Goal: Task Accomplishment & Management: Manage account settings

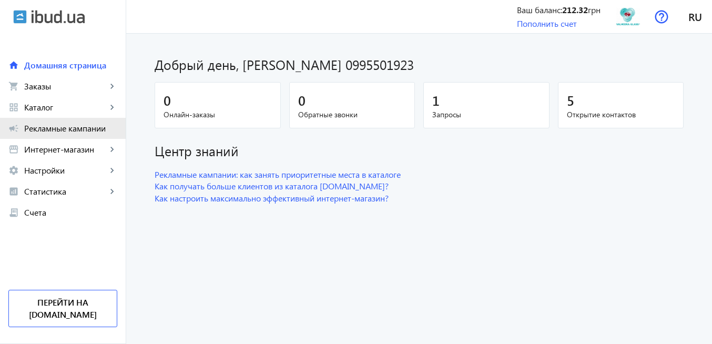
click at [89, 123] on span "Рекламные кампании" at bounding box center [70, 128] width 93 height 11
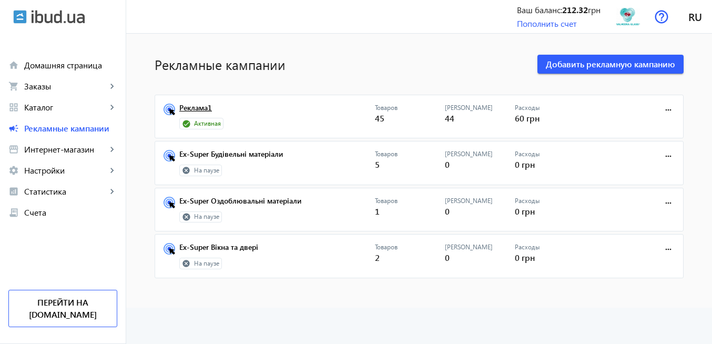
click at [186, 108] on link "Реклама1" at bounding box center [277, 111] width 196 height 15
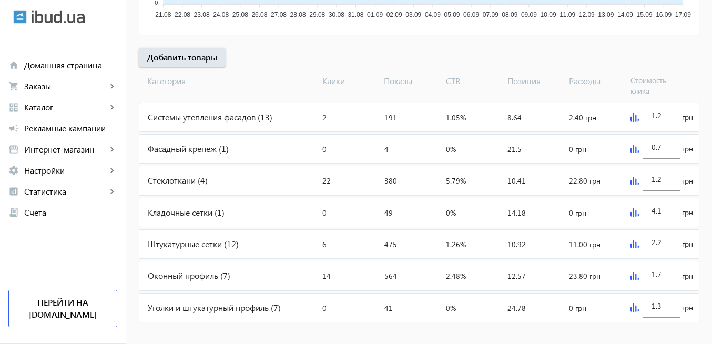
scroll to position [365, 0]
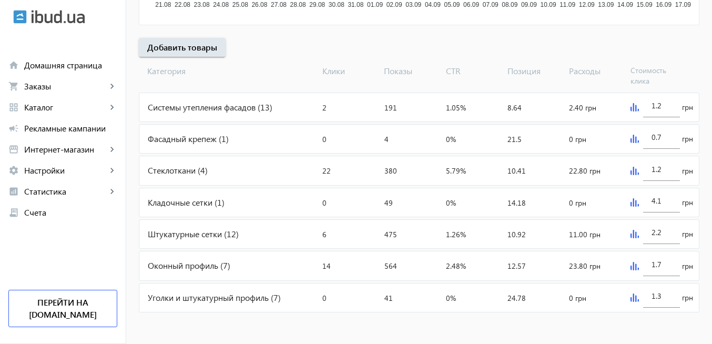
click at [634, 173] on img at bounding box center [635, 171] width 8 height 8
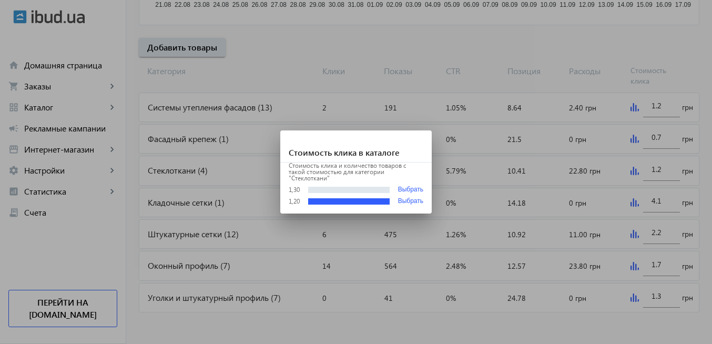
scroll to position [0, 0]
click at [544, 104] on div at bounding box center [356, 172] width 712 height 344
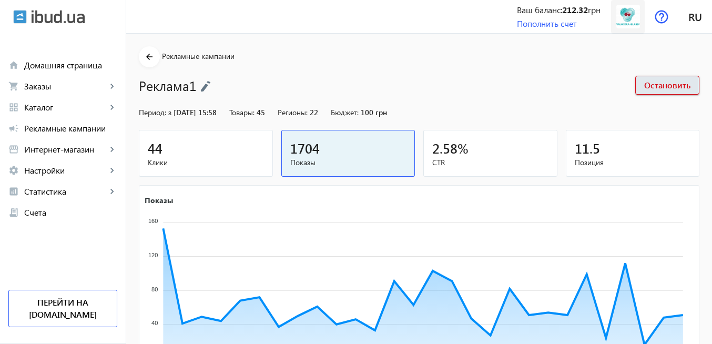
click at [626, 19] on img at bounding box center [629, 17] width 24 height 24
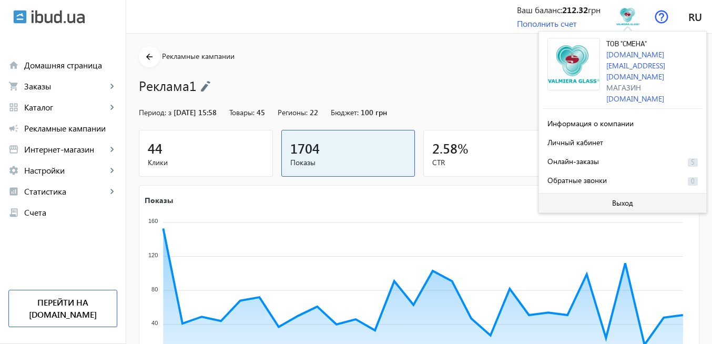
click at [620, 199] on span "Выход" at bounding box center [622, 203] width 21 height 8
